Goal: Information Seeking & Learning: Stay updated

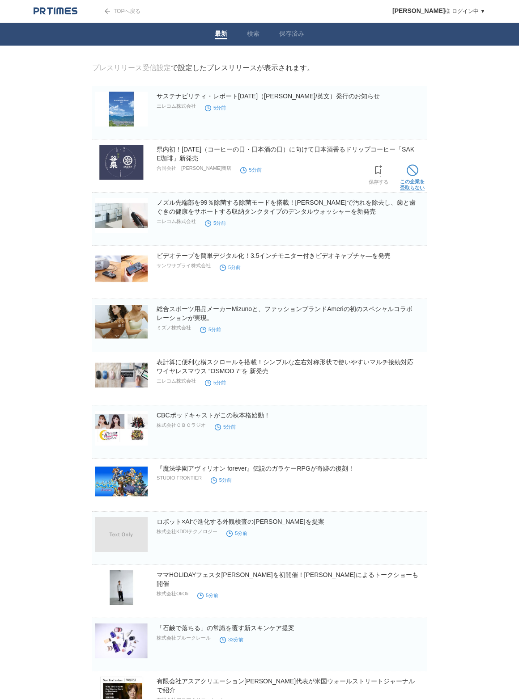
click at [413, 170] on span at bounding box center [412, 171] width 12 height 12
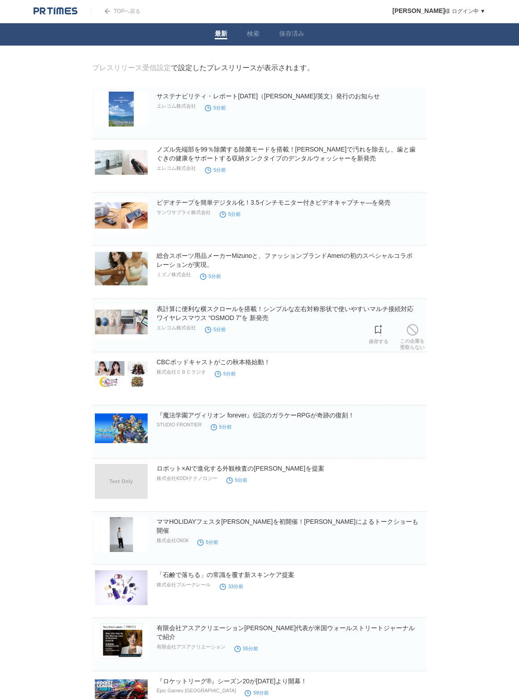
click at [117, 323] on img at bounding box center [121, 321] width 53 height 35
click at [417, 388] on span at bounding box center [412, 383] width 12 height 12
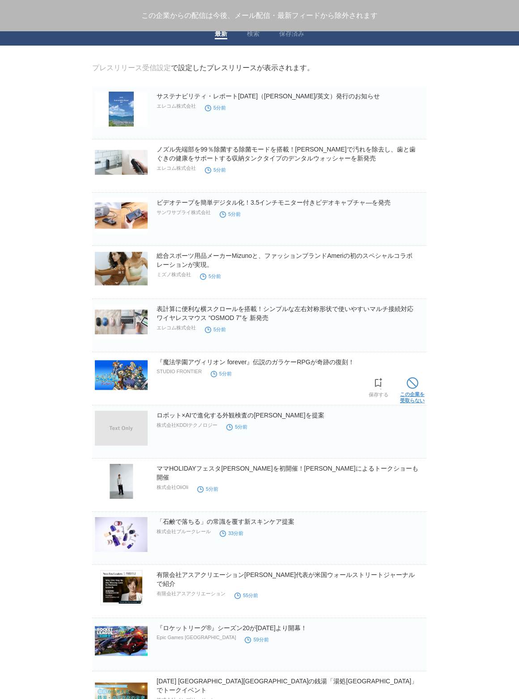
click at [419, 388] on link "この企業を 受取らない" at bounding box center [412, 389] width 25 height 29
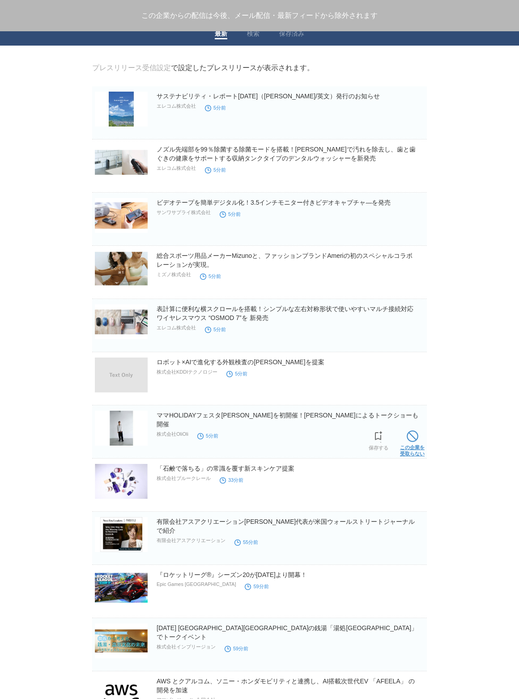
click at [412, 435] on span at bounding box center [412, 436] width 12 height 12
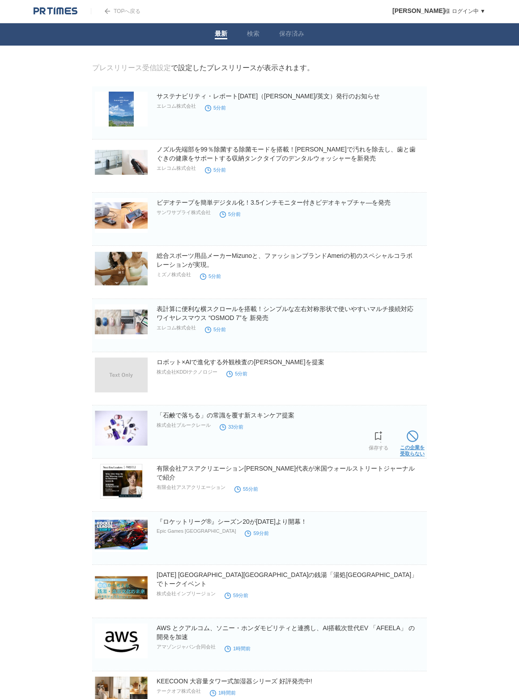
click at [415, 439] on span at bounding box center [412, 436] width 12 height 12
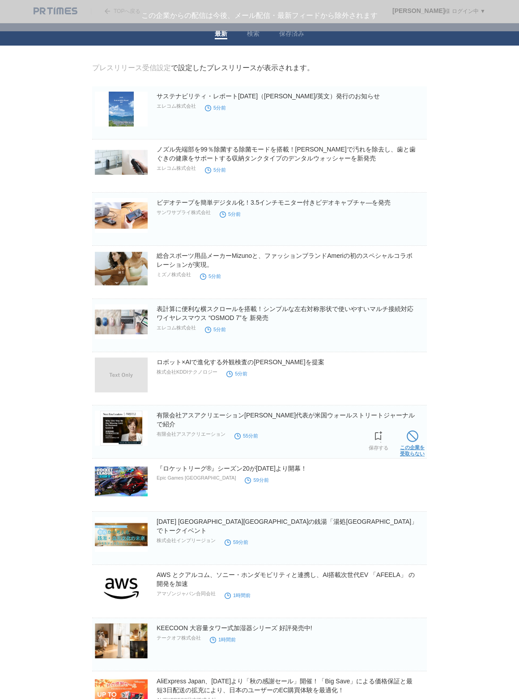
click at [416, 439] on span at bounding box center [412, 436] width 12 height 12
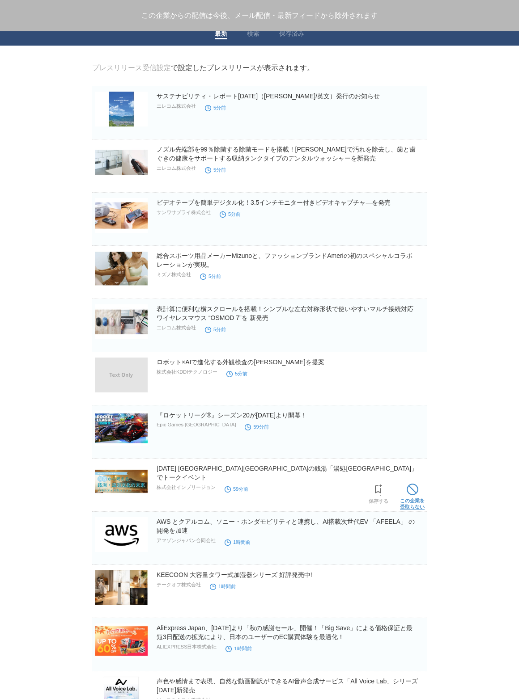
click at [415, 491] on span at bounding box center [412, 490] width 12 height 12
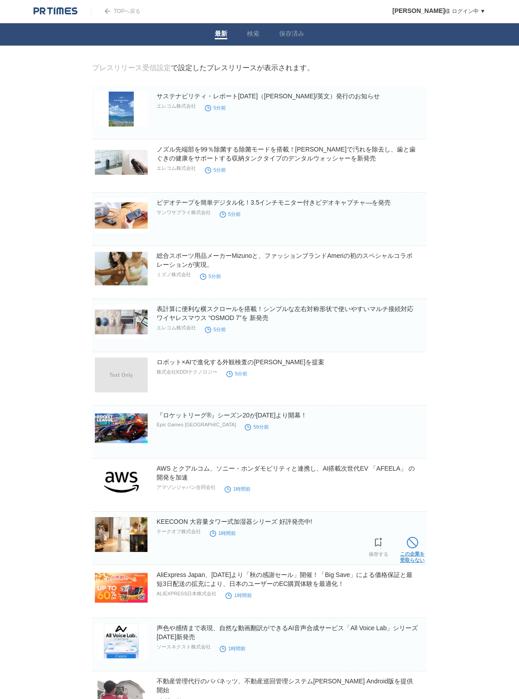
click at [413, 544] on span at bounding box center [412, 543] width 12 height 12
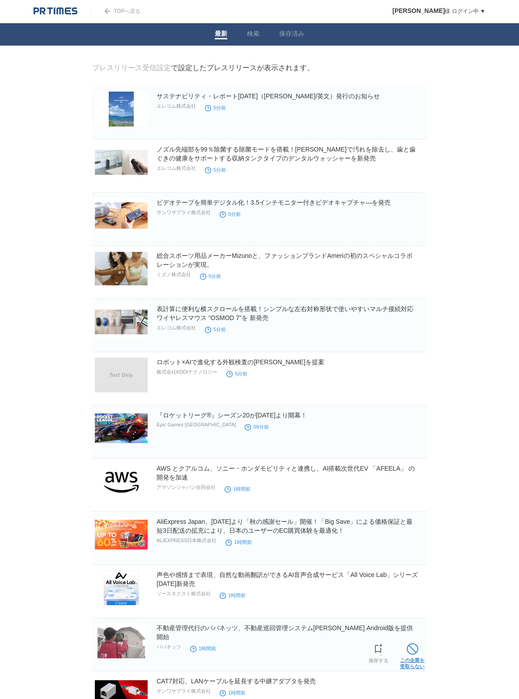
click at [410, 649] on span at bounding box center [412, 649] width 12 height 12
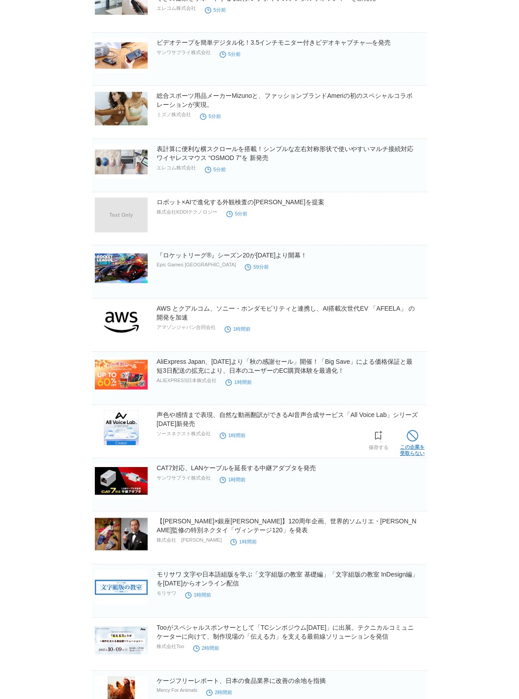
scroll to position [203, 0]
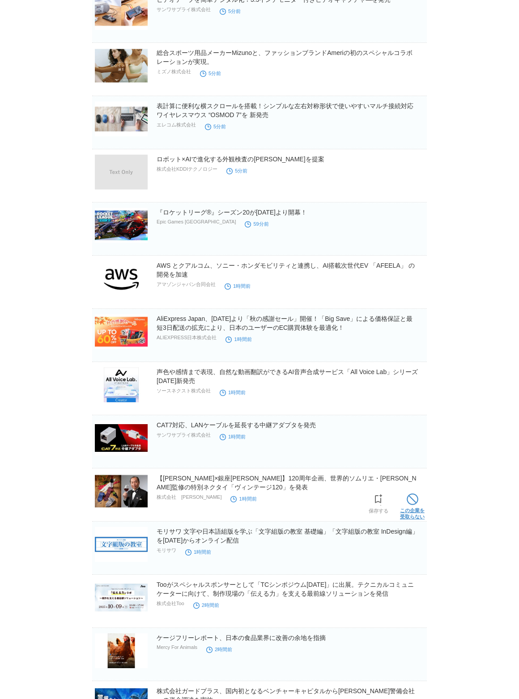
click at [414, 501] on span at bounding box center [412, 500] width 12 height 12
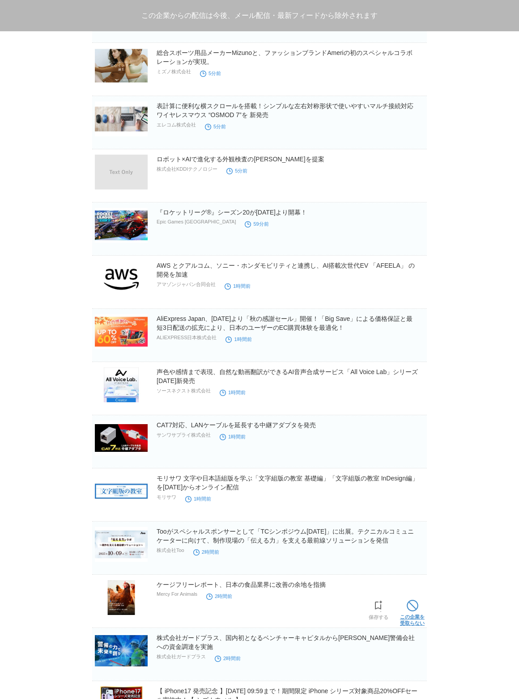
click at [409, 607] on span at bounding box center [412, 606] width 12 height 12
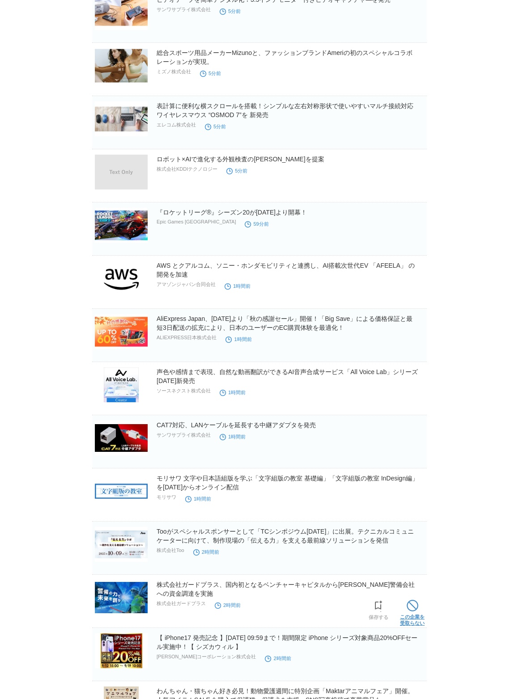
click at [413, 605] on span at bounding box center [412, 606] width 12 height 12
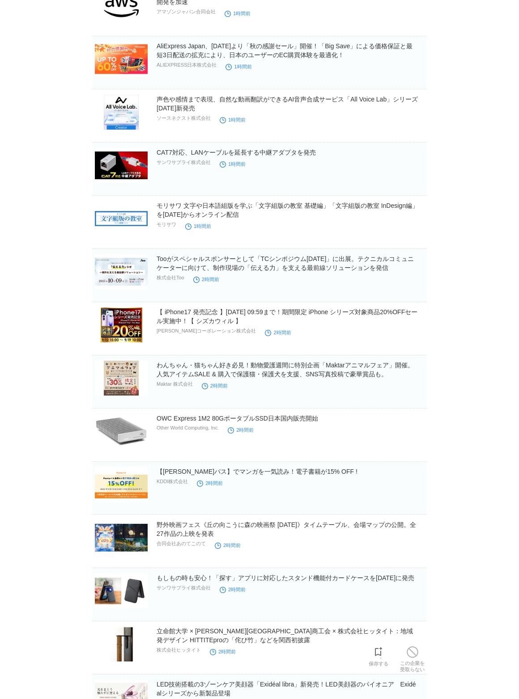
scroll to position [476, 0]
click at [415, 548] on span at bounding box center [412, 546] width 12 height 12
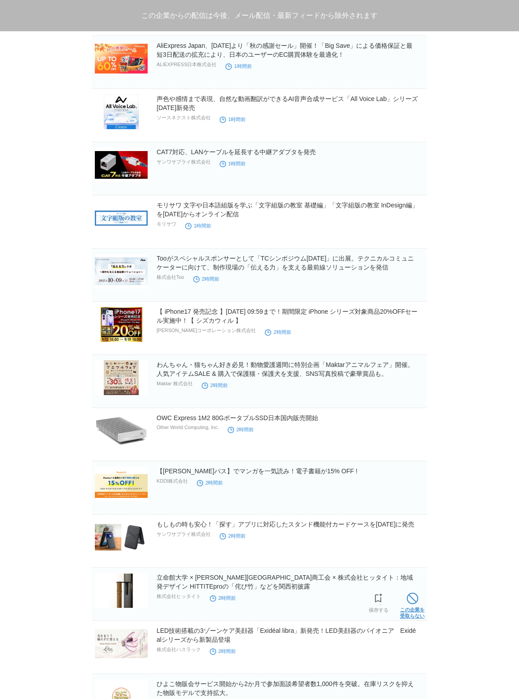
click at [413, 594] on span at bounding box center [412, 599] width 12 height 12
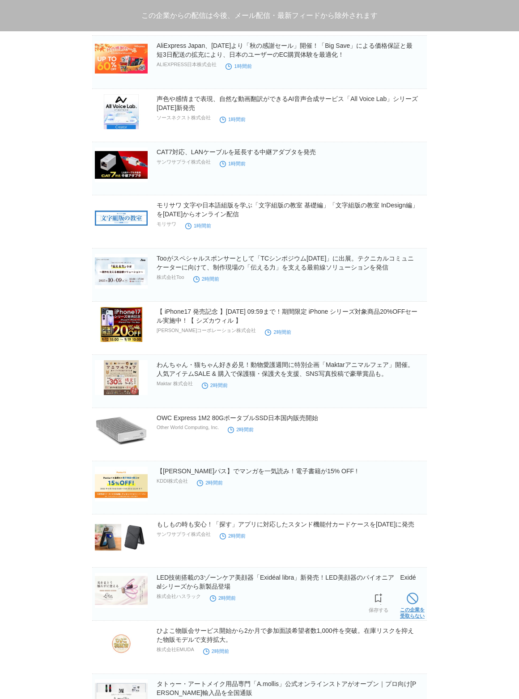
click at [414, 594] on link "この企業を 受取らない" at bounding box center [412, 605] width 25 height 29
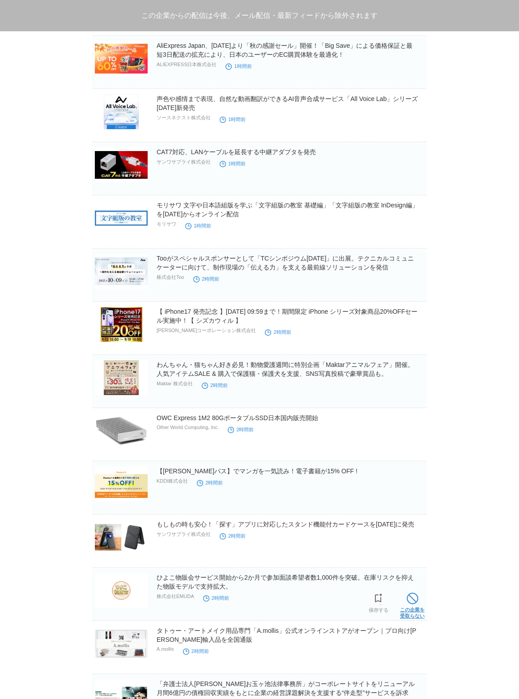
click at [414, 598] on span at bounding box center [412, 599] width 12 height 12
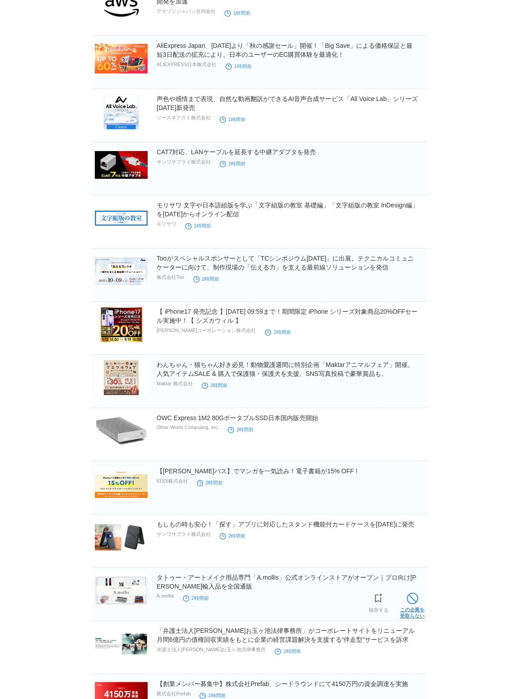
click at [415, 596] on span at bounding box center [412, 599] width 12 height 12
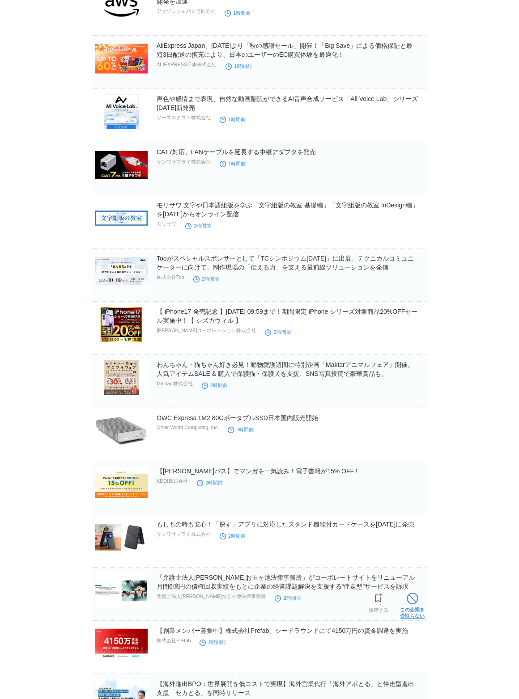
click at [416, 593] on link "この企業を 受取らない" at bounding box center [412, 605] width 25 height 29
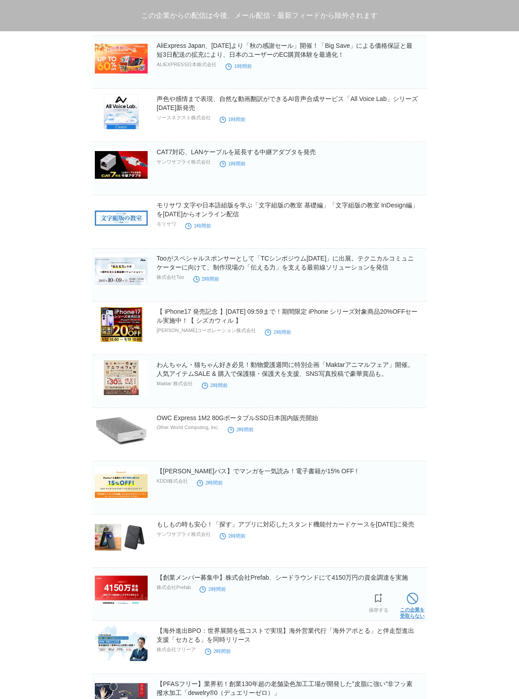
click at [415, 593] on link "この企業を 受取らない" at bounding box center [412, 605] width 25 height 29
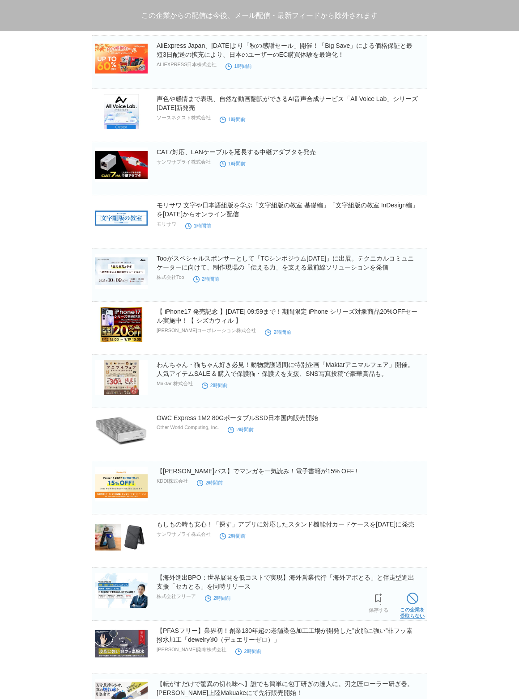
click at [416, 595] on span at bounding box center [412, 599] width 12 height 12
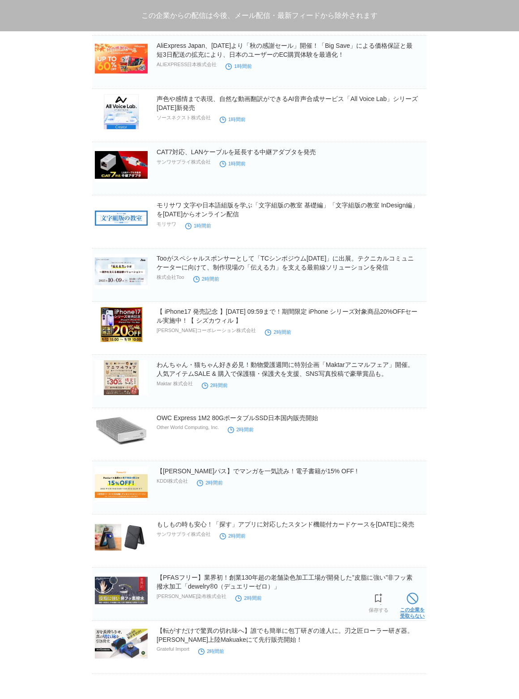
click at [416, 597] on span at bounding box center [412, 599] width 12 height 12
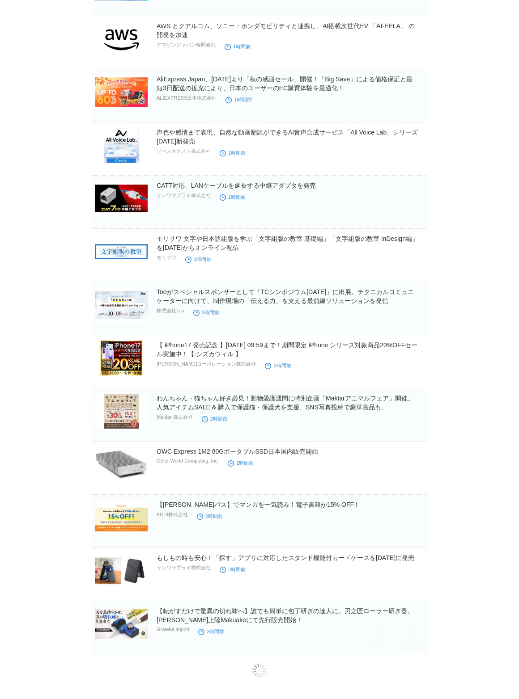
scroll to position [444, 0]
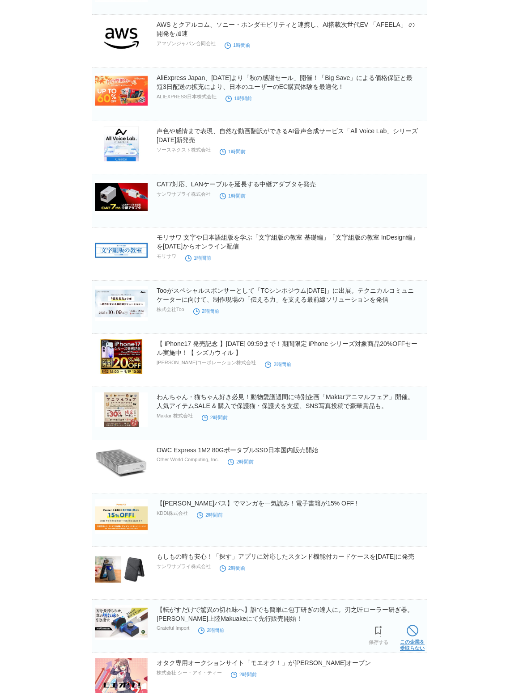
click at [415, 634] on span at bounding box center [412, 631] width 12 height 12
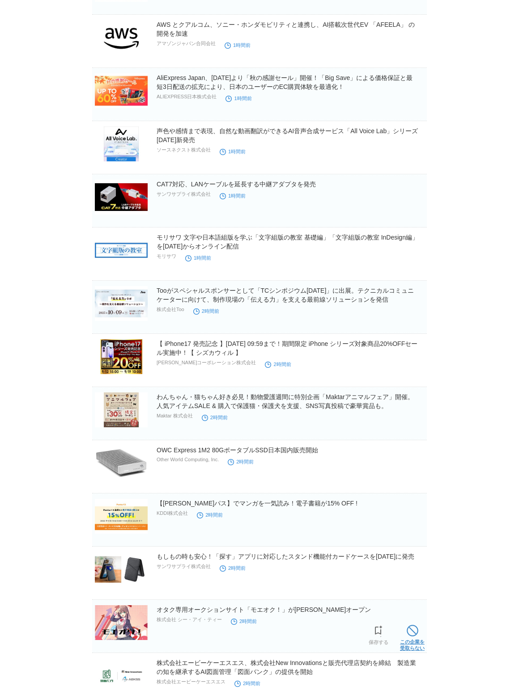
click at [412, 632] on span at bounding box center [412, 631] width 12 height 12
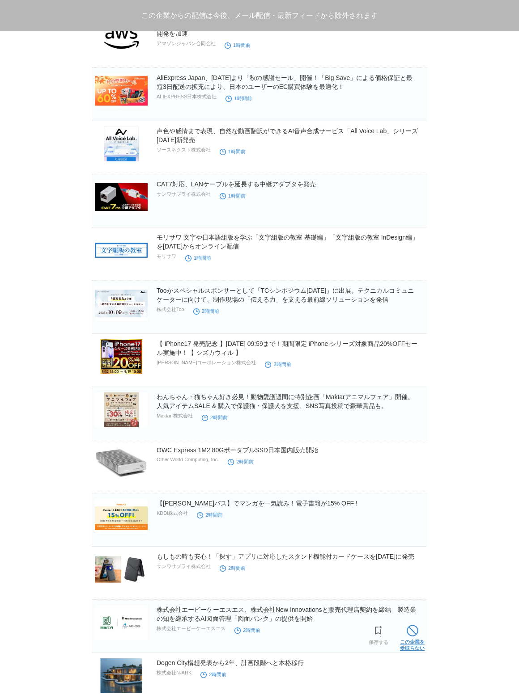
click at [417, 626] on link "この企業を 受取らない" at bounding box center [412, 637] width 25 height 29
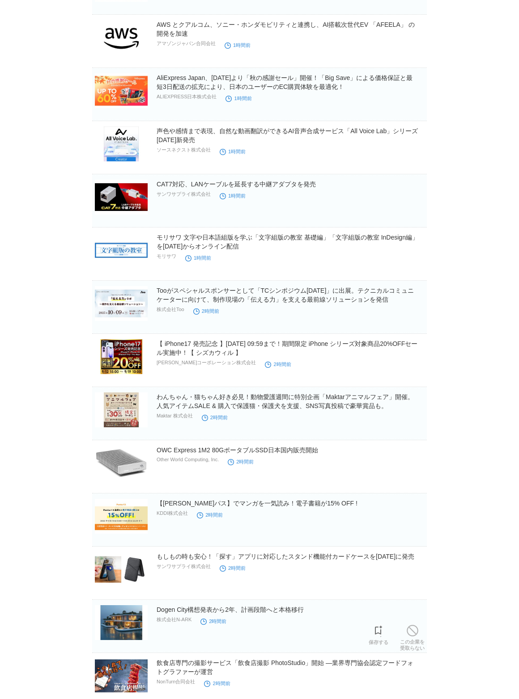
click at [419, 620] on div "Dogen City構想発表から2年、計画段階へと本格移行 株式会社N-ARK 2時間前" at bounding box center [290, 619] width 268 height 29
click at [415, 629] on span at bounding box center [412, 631] width 12 height 12
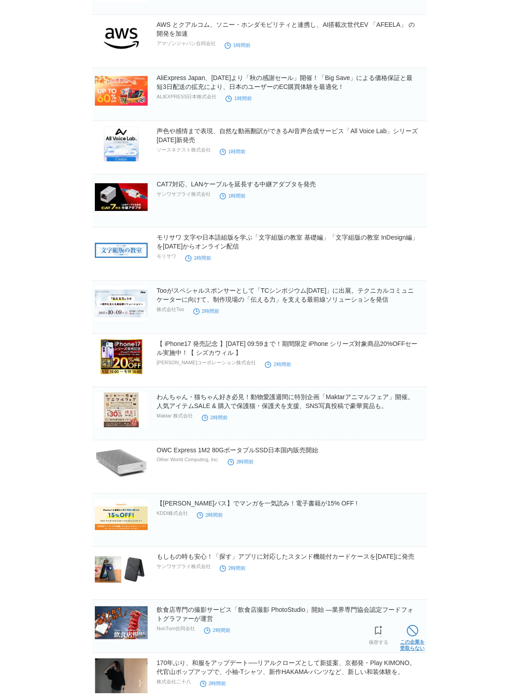
click at [412, 633] on span at bounding box center [412, 631] width 12 height 12
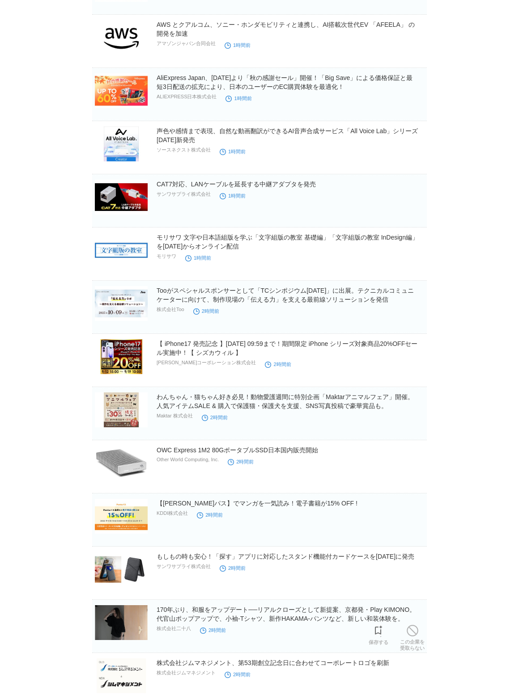
click at [416, 632] on span at bounding box center [412, 631] width 12 height 12
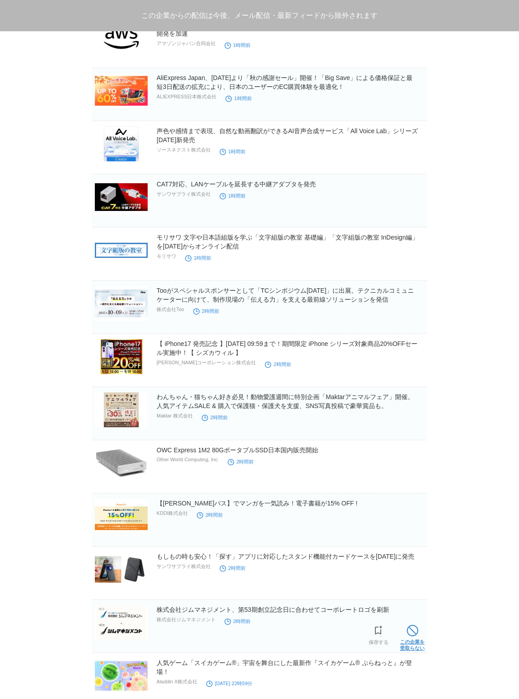
click at [413, 632] on span at bounding box center [412, 631] width 12 height 12
